Goal: Task Accomplishment & Management: Manage account settings

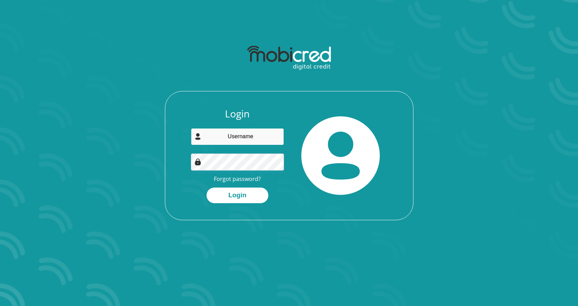
click at [219, 138] on input "email" at bounding box center [237, 136] width 93 height 17
type input "[EMAIL_ADDRESS][DOMAIN_NAME]"
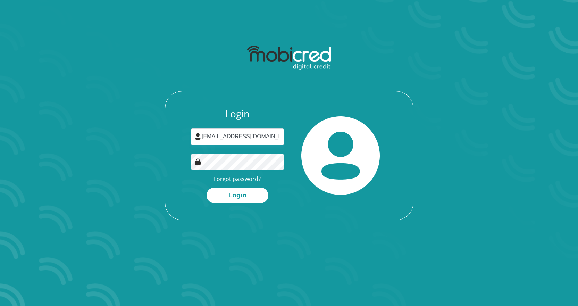
click at [207, 188] on button "Login" at bounding box center [238, 196] width 62 height 16
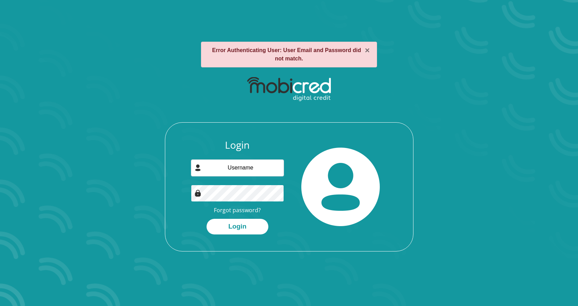
click at [207, 219] on button "Login" at bounding box center [238, 227] width 62 height 16
drag, startPoint x: 263, startPoint y: 167, endPoint x: 204, endPoint y: 168, distance: 58.4
click at [204, 168] on input "email" at bounding box center [237, 167] width 93 height 17
type input "[EMAIL_ADDRESS][DOMAIN_NAME]"
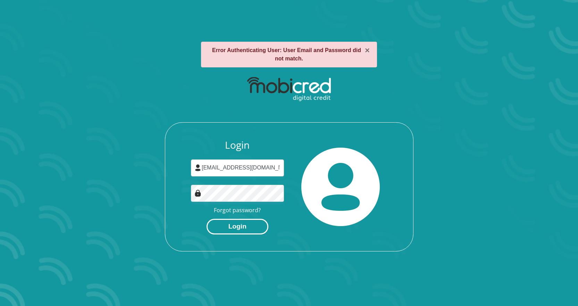
click at [240, 228] on button "Login" at bounding box center [238, 227] width 62 height 16
